Goal: Information Seeking & Learning: Learn about a topic

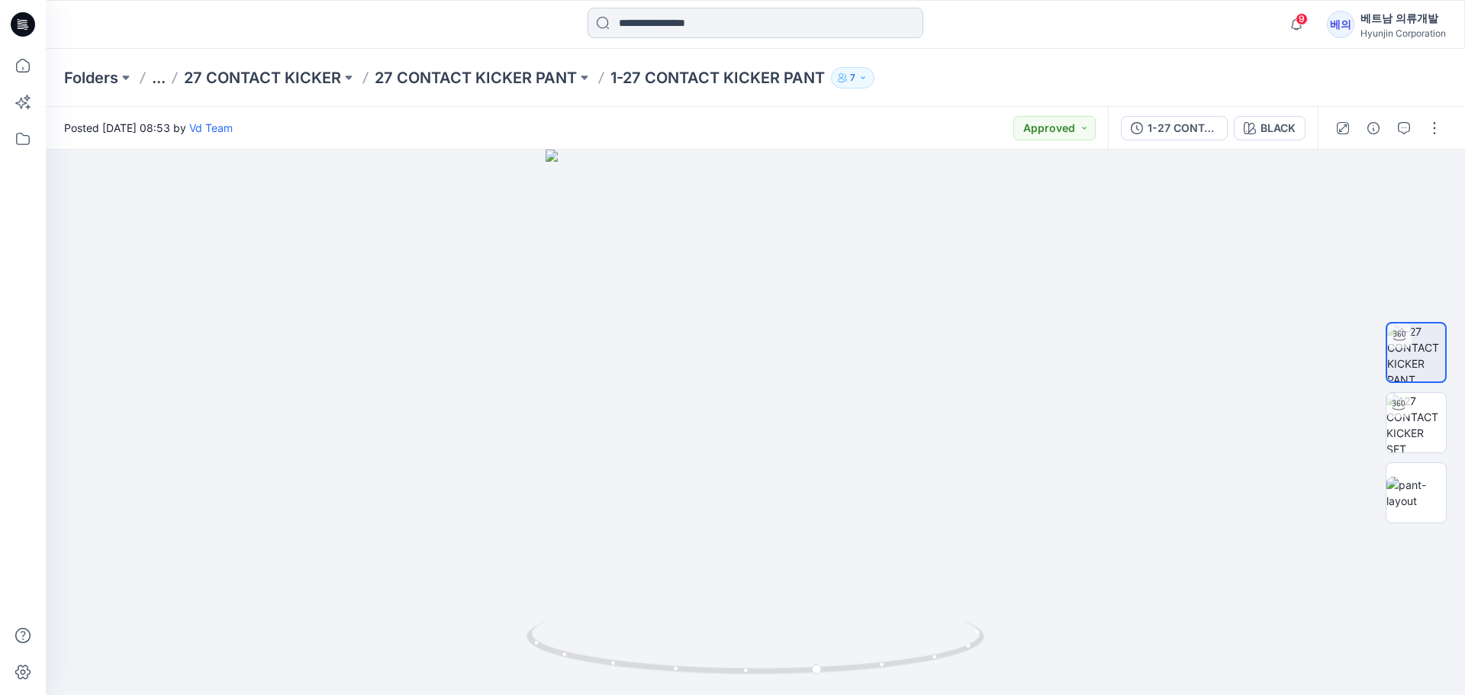
click at [710, 20] on input at bounding box center [755, 23] width 336 height 31
click at [1159, 376] on div at bounding box center [755, 423] width 1419 height 546
drag, startPoint x: 849, startPoint y: 402, endPoint x: 862, endPoint y: 420, distance: 21.8
click at [862, 420] on div at bounding box center [755, 423] width 1419 height 546
click at [697, 26] on input at bounding box center [755, 23] width 336 height 31
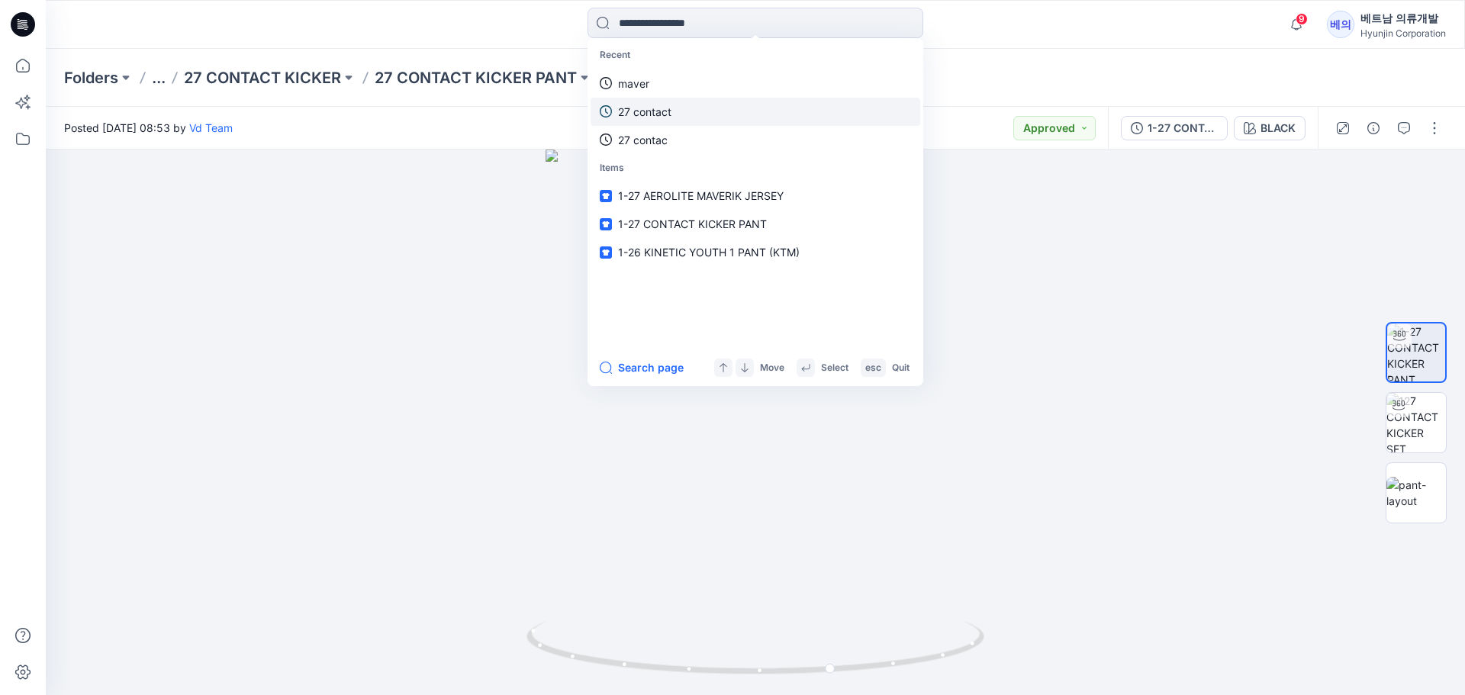
click at [666, 110] on p "27 contact" at bounding box center [644, 112] width 53 height 16
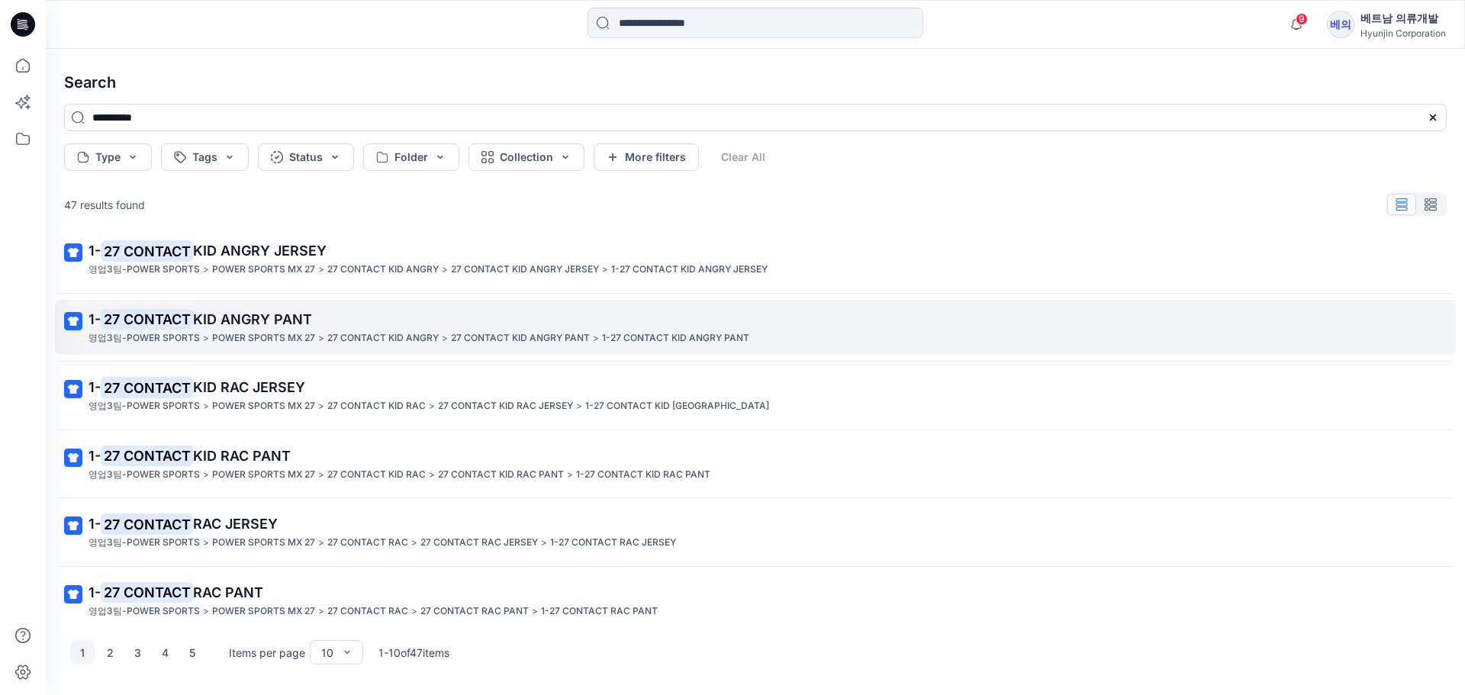
scroll to position [153, 0]
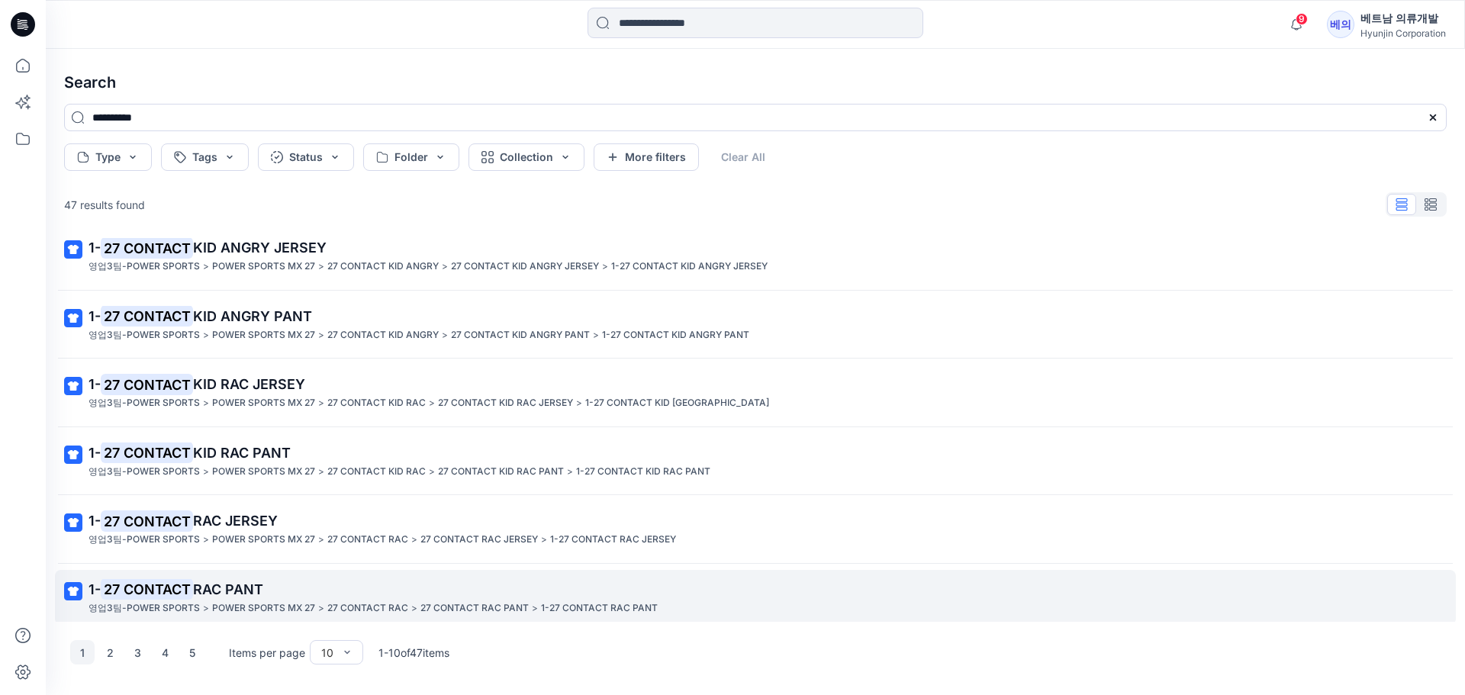
click at [228, 599] on p "1- 27 CONTACT RAC PANT" at bounding box center [754, 589] width 1331 height 21
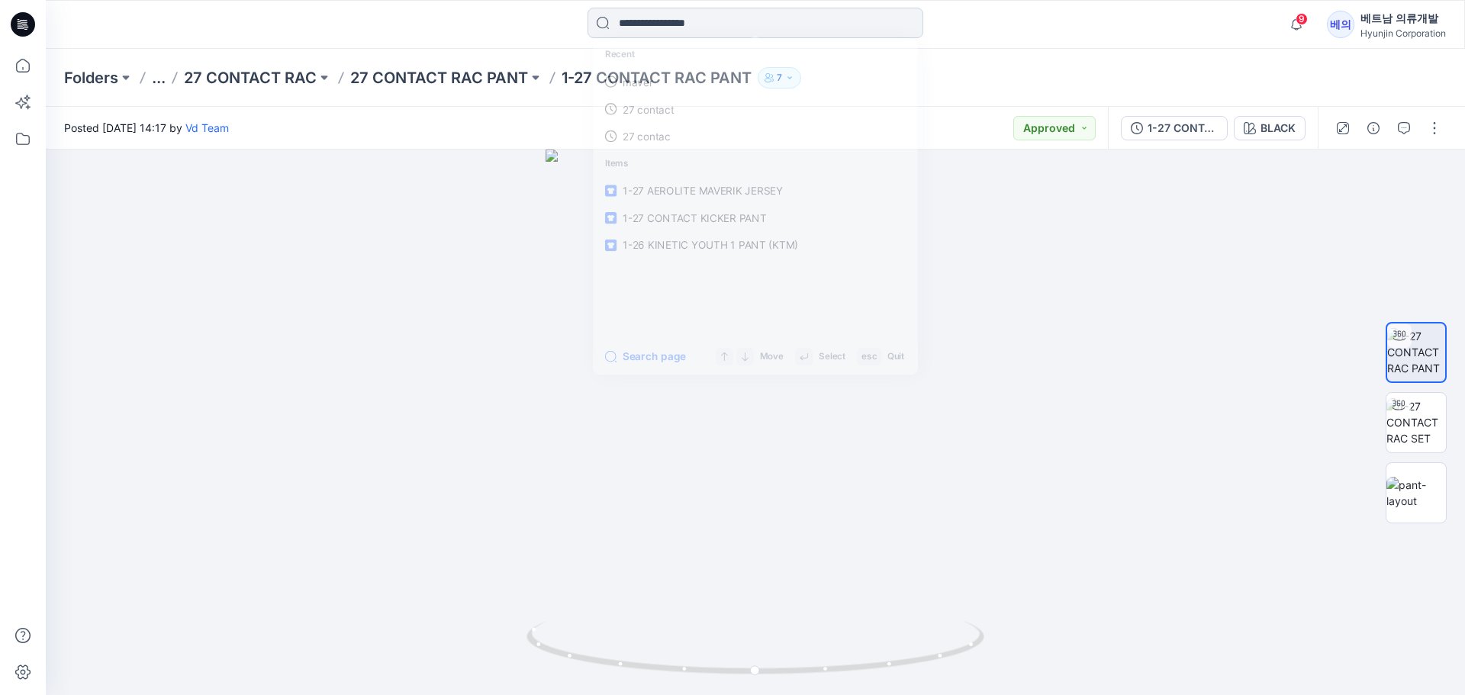
click at [739, 22] on input at bounding box center [755, 23] width 336 height 31
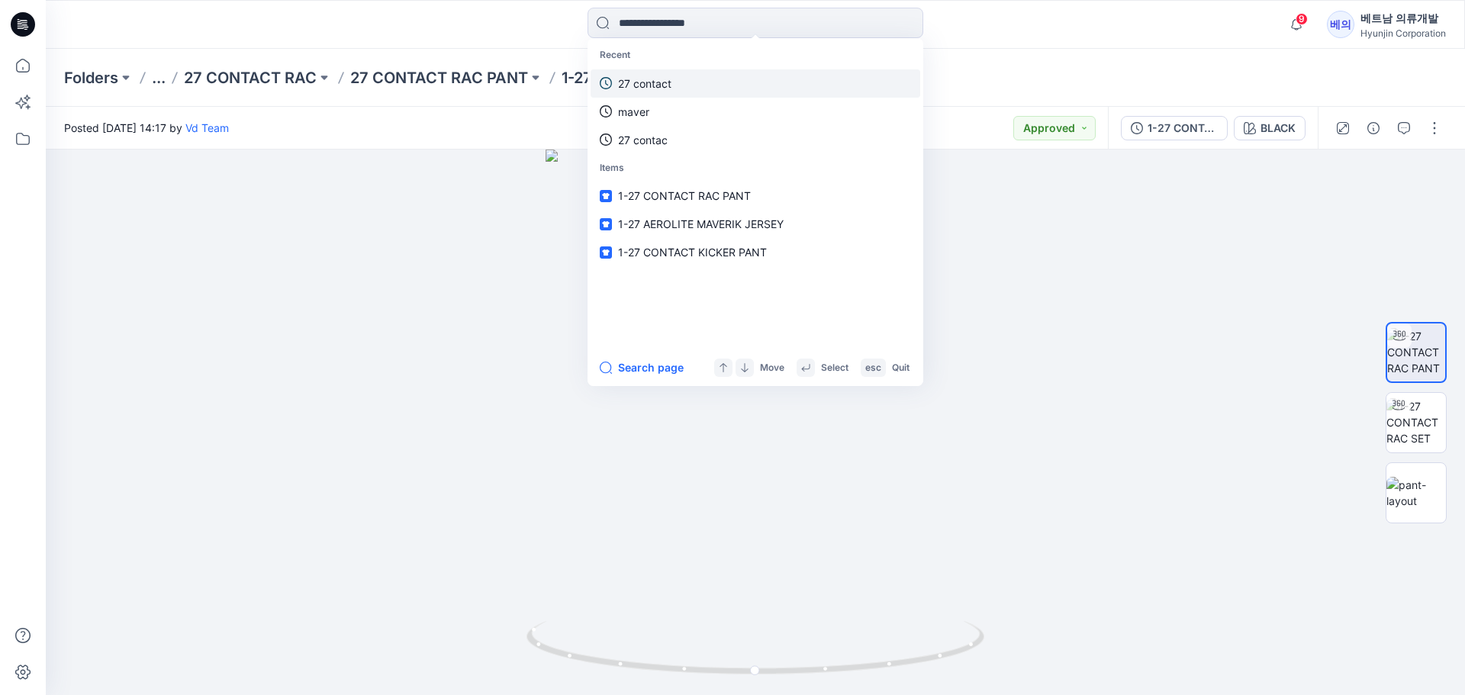
click at [652, 79] on p "27 contact" at bounding box center [644, 84] width 53 height 16
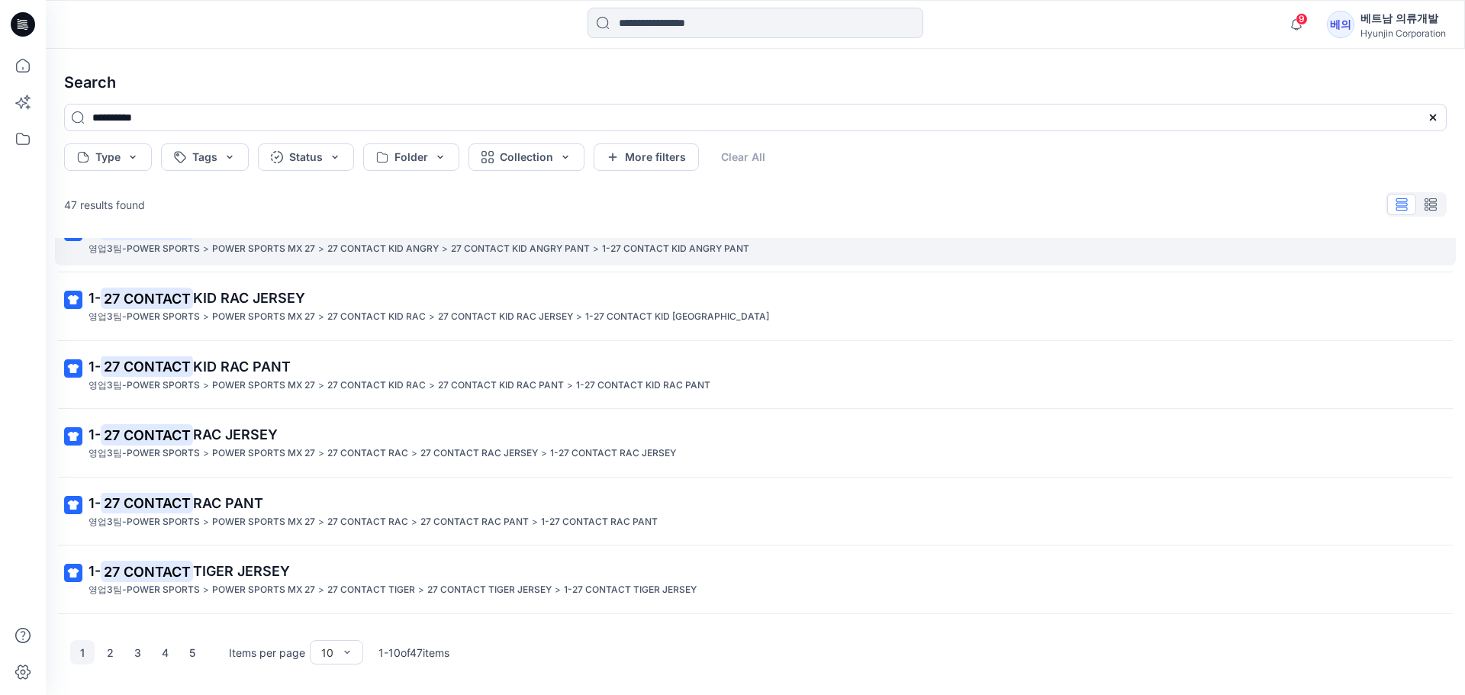
scroll to position [299, 0]
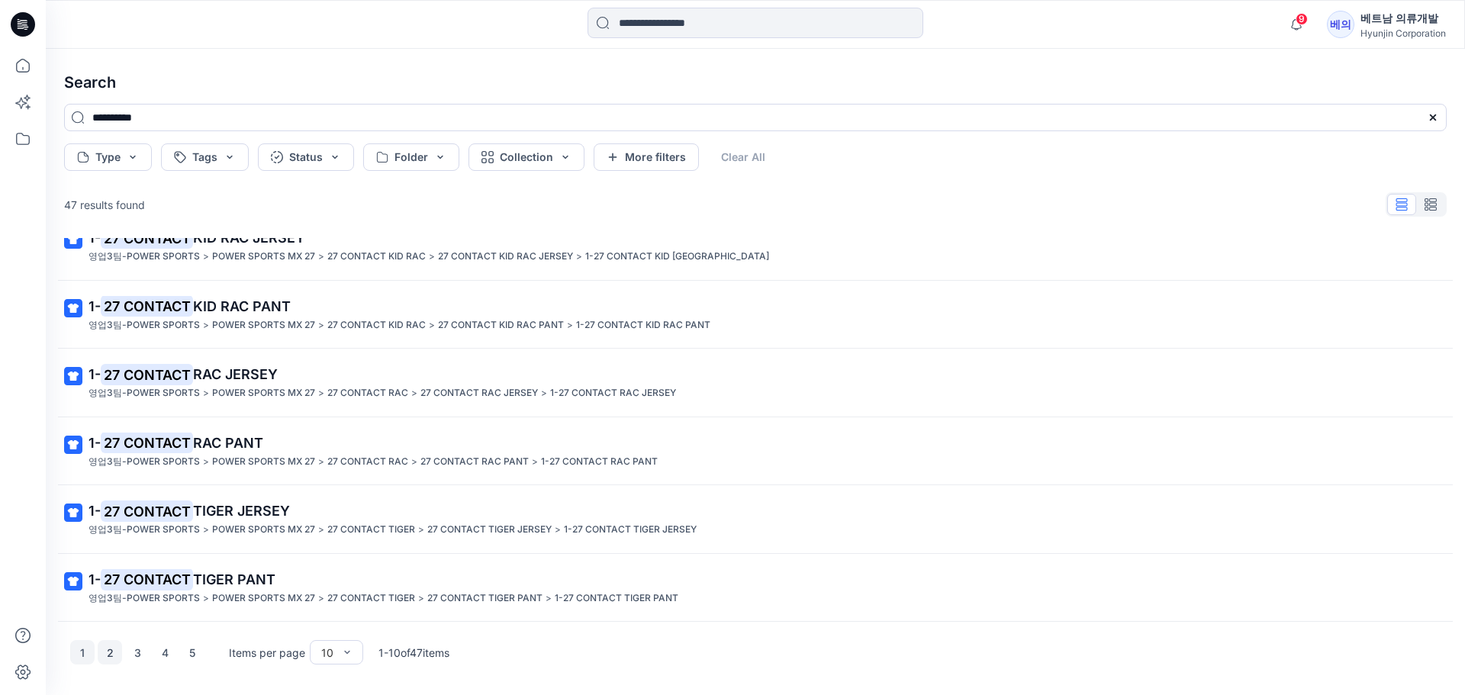
click at [109, 652] on button "2" at bounding box center [110, 652] width 24 height 24
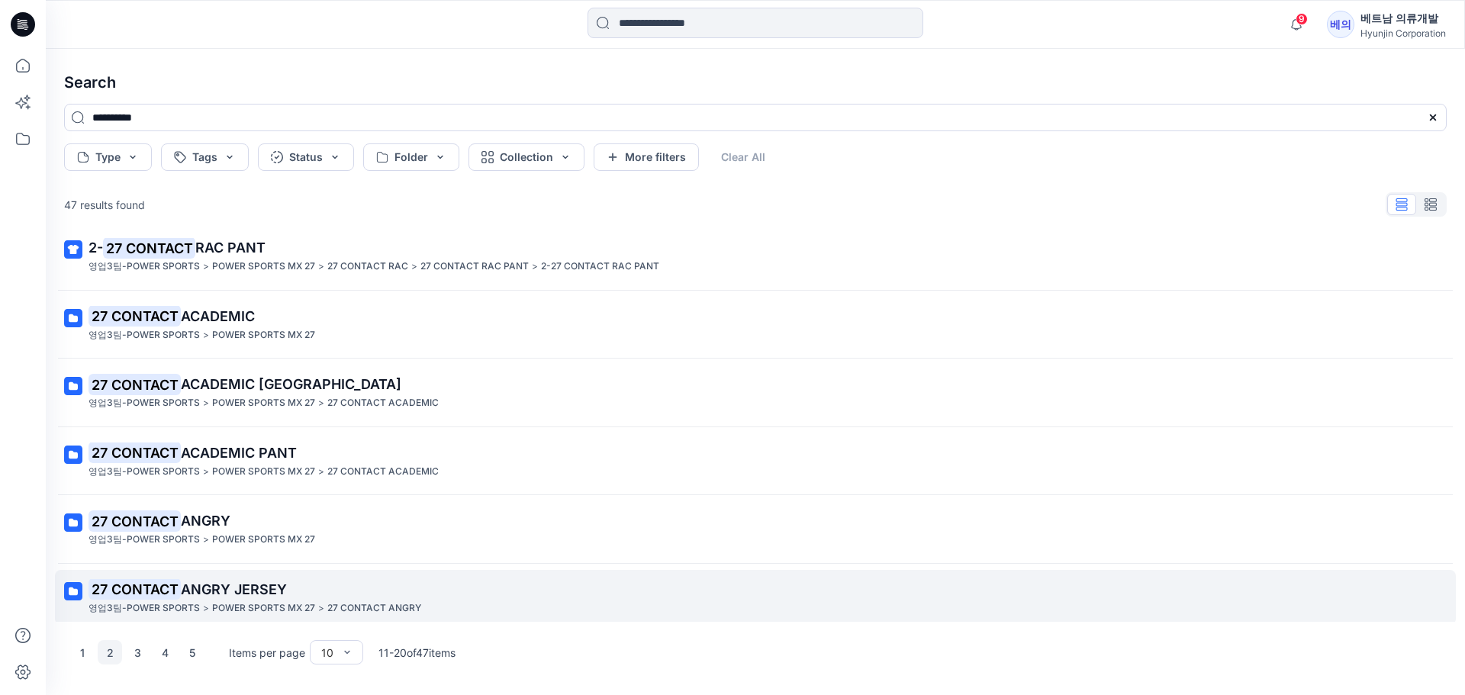
scroll to position [146, 0]
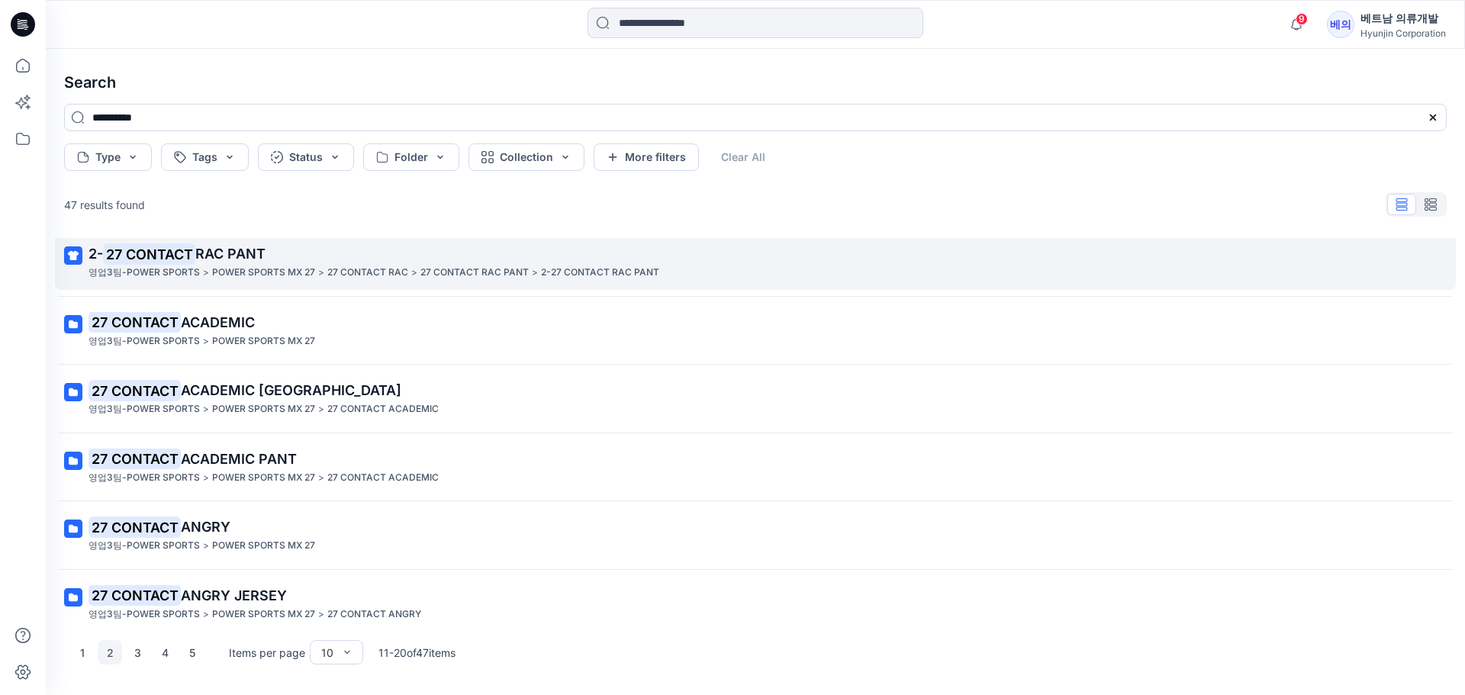
click at [195, 255] on mark "27 CONTACT" at bounding box center [149, 253] width 92 height 21
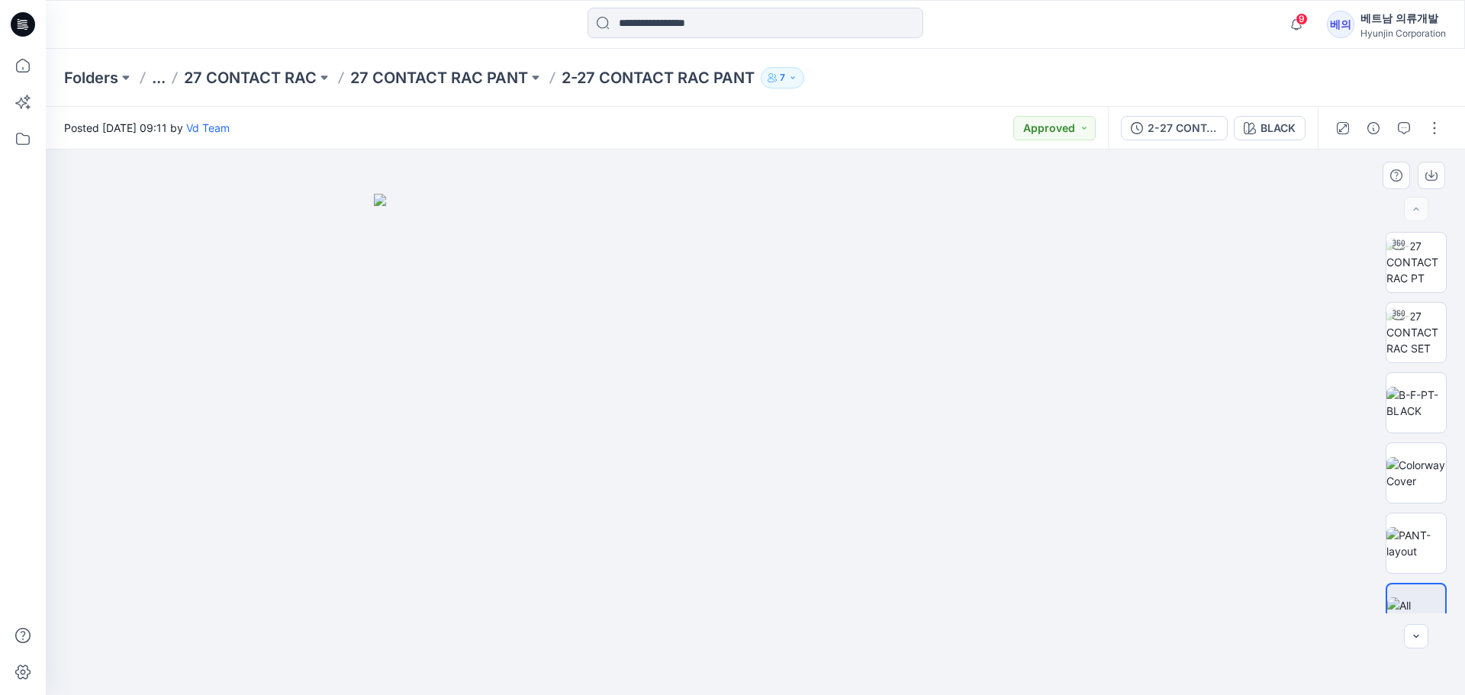
drag, startPoint x: 829, startPoint y: 439, endPoint x: 664, endPoint y: 425, distance: 166.1
click at [664, 425] on img at bounding box center [755, 445] width 763 height 502
